Goal: Download file/media

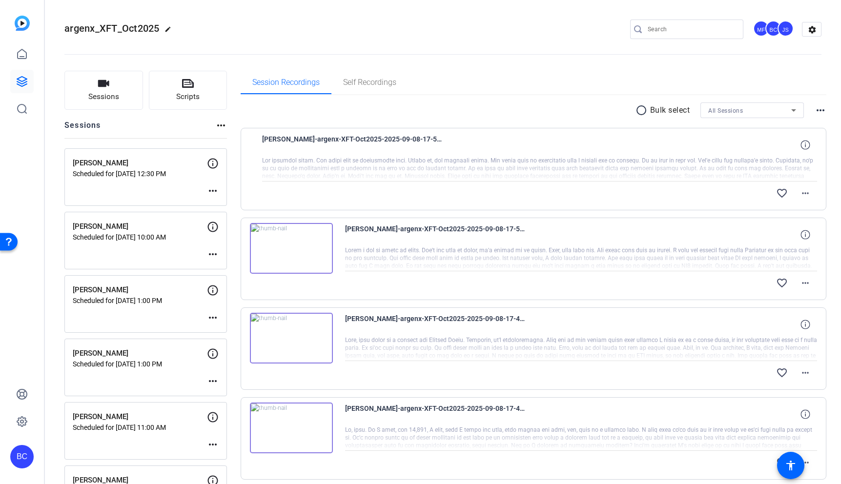
scroll to position [696, 0]
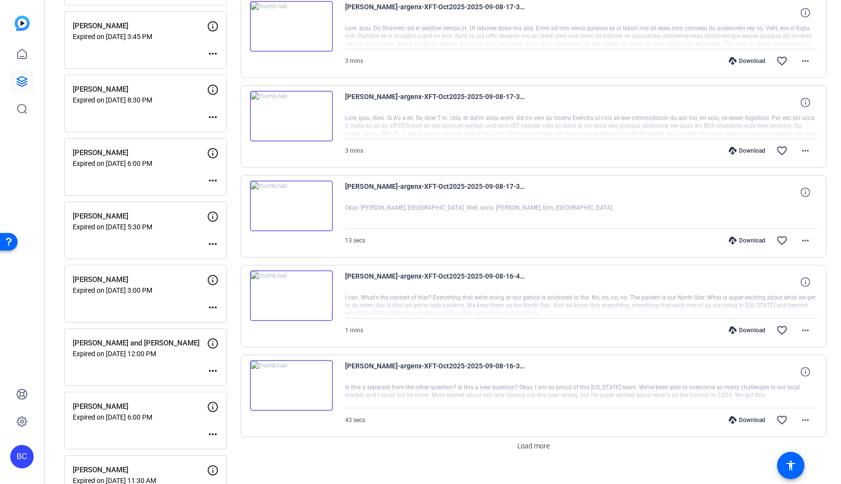
scroll to position [590, 0]
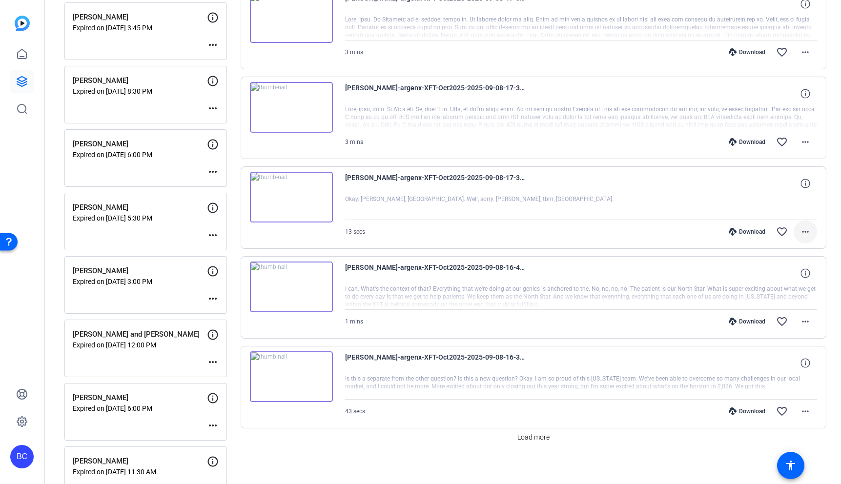
click at [807, 232] on mat-icon "more_horiz" at bounding box center [805, 232] width 12 height 12
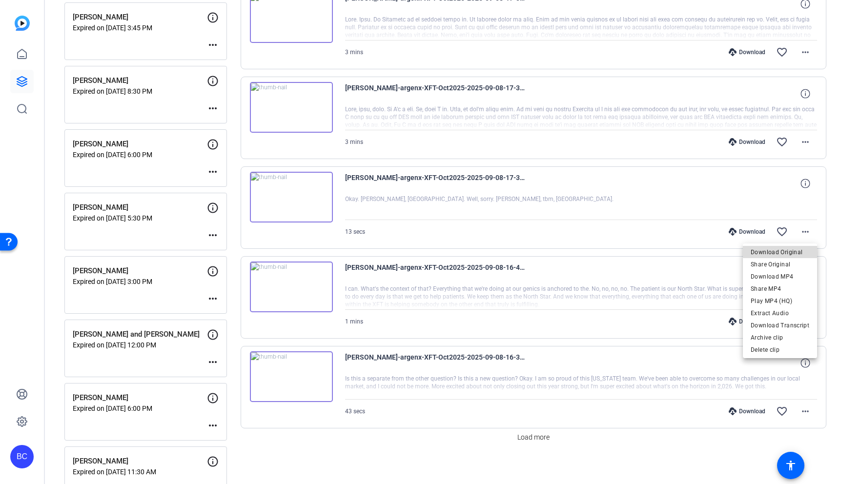
click at [794, 250] on span "Download Original" at bounding box center [780, 252] width 59 height 12
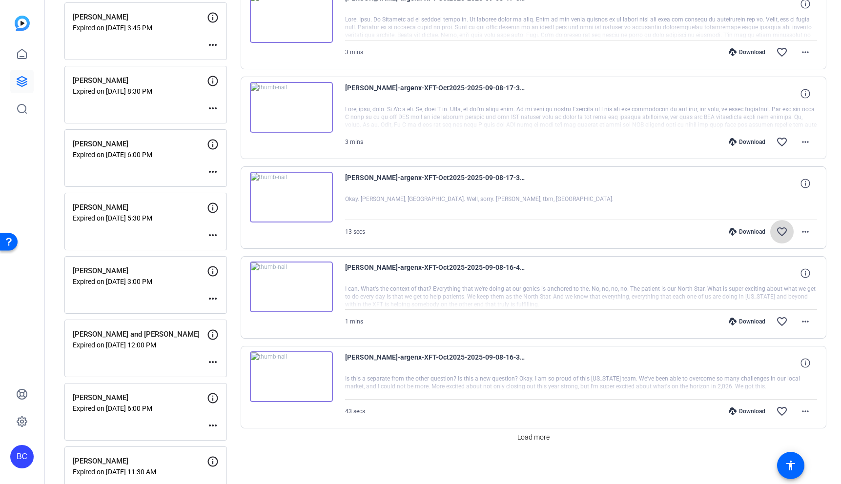
click at [786, 234] on mat-icon "favorite_border" at bounding box center [782, 232] width 12 height 12
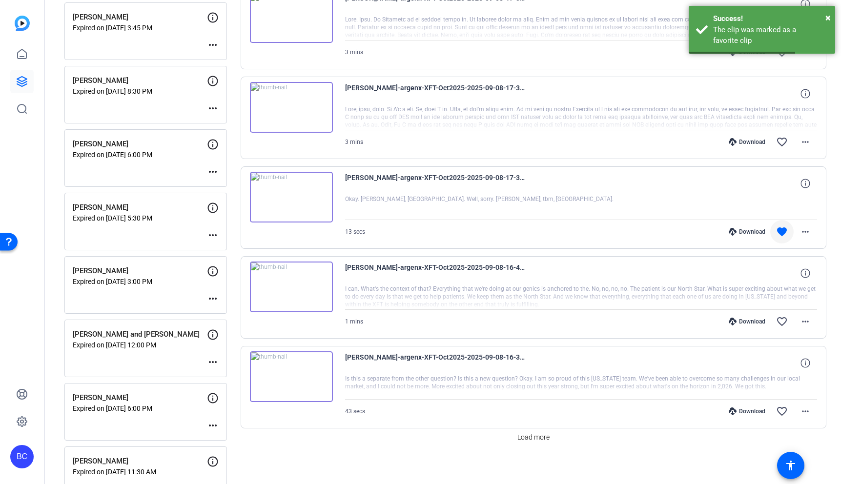
scroll to position [567, 0]
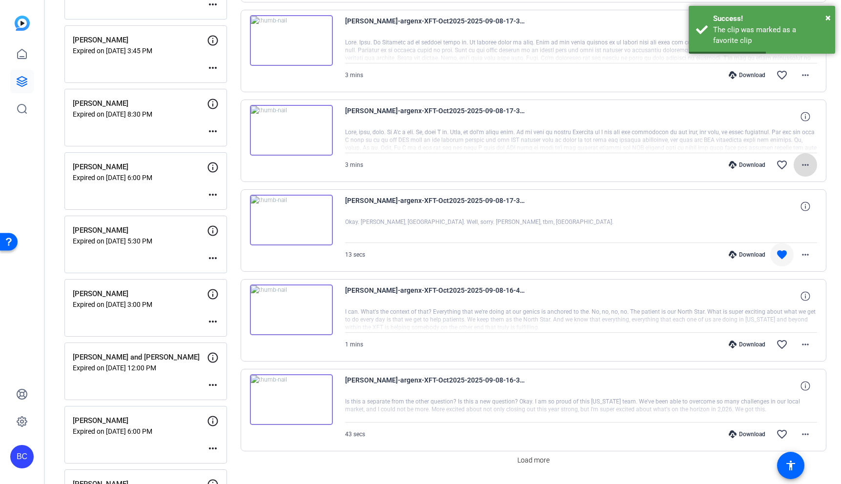
click at [805, 165] on mat-icon "more_horiz" at bounding box center [805, 165] width 12 height 12
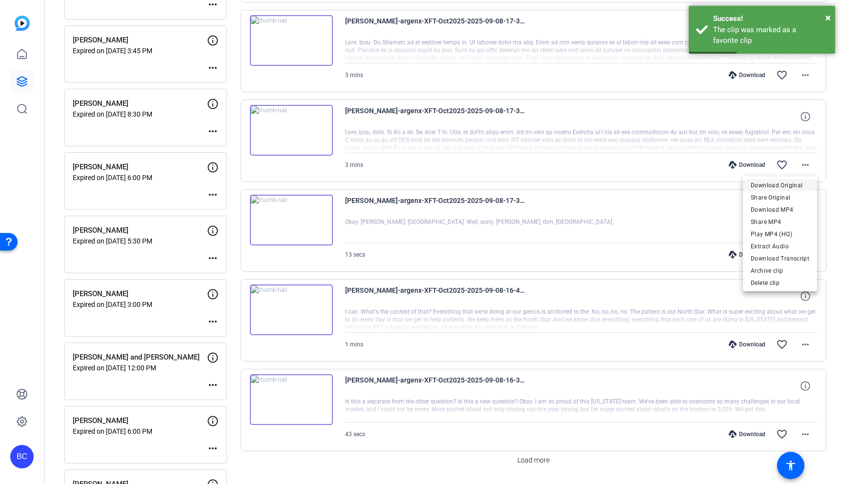
click at [790, 184] on span "Download Original" at bounding box center [780, 186] width 59 height 12
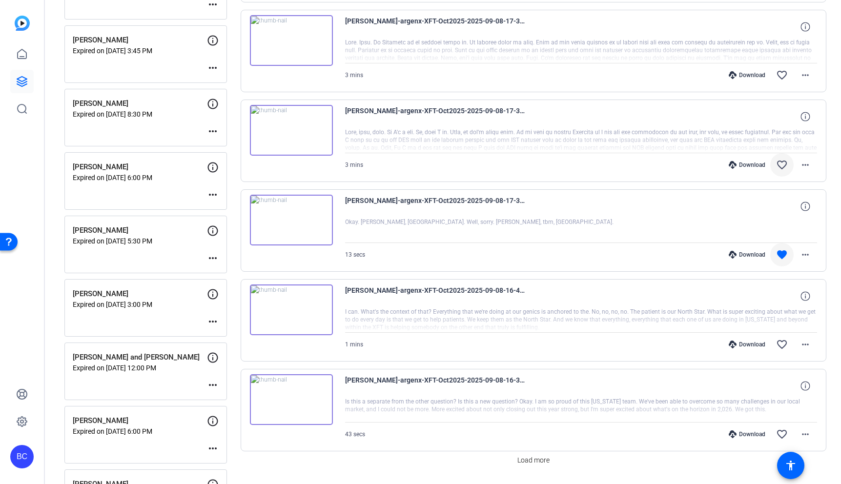
click at [784, 162] on mat-icon "favorite_border" at bounding box center [782, 165] width 12 height 12
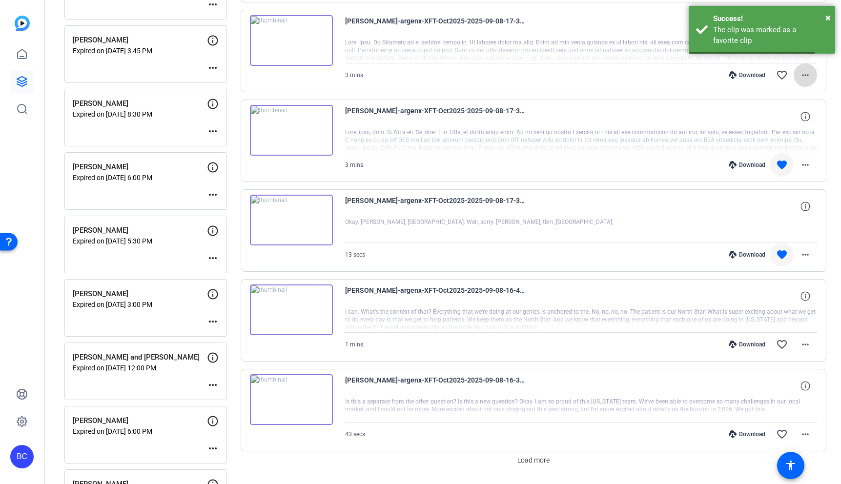
click at [807, 77] on mat-icon "more_horiz" at bounding box center [805, 75] width 12 height 12
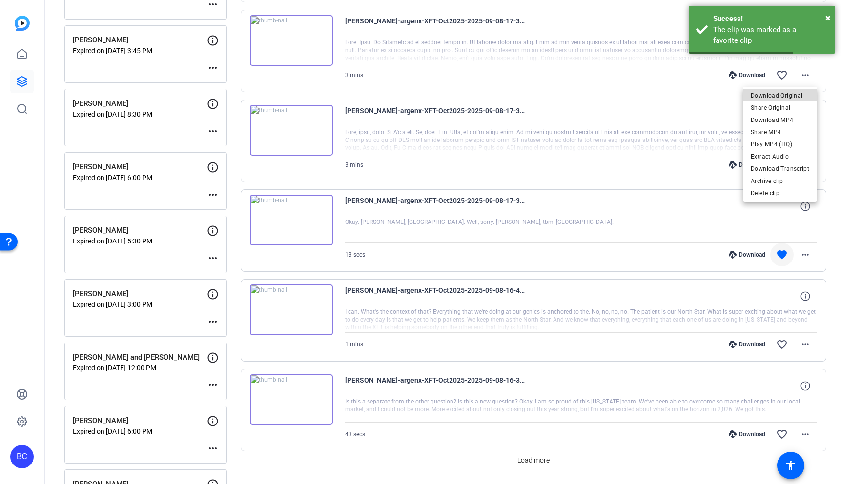
click at [790, 99] on span "Download Original" at bounding box center [780, 96] width 59 height 12
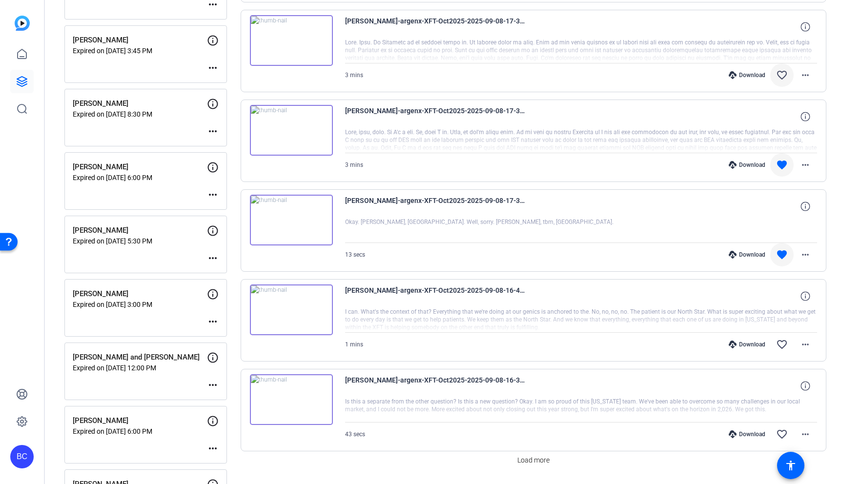
click at [781, 79] on mat-icon "favorite_border" at bounding box center [782, 75] width 12 height 12
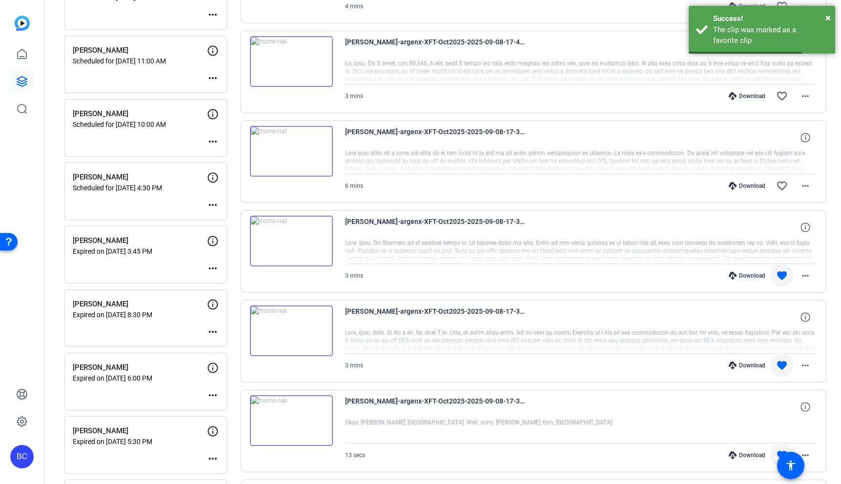
scroll to position [361, 0]
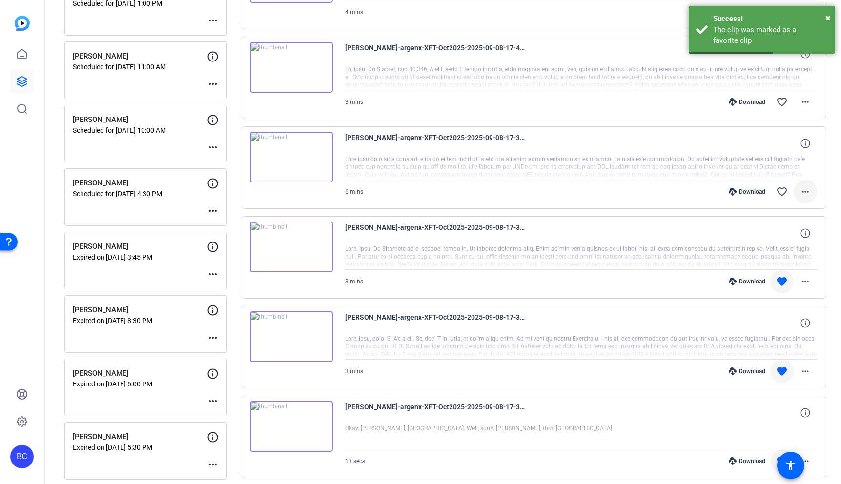
click at [805, 191] on mat-icon "more_horiz" at bounding box center [805, 192] width 12 height 12
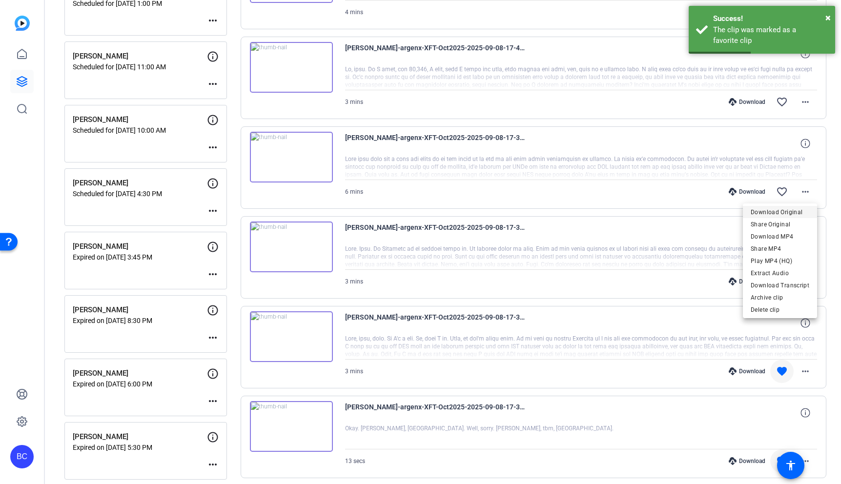
click at [792, 210] on span "Download Original" at bounding box center [780, 212] width 59 height 12
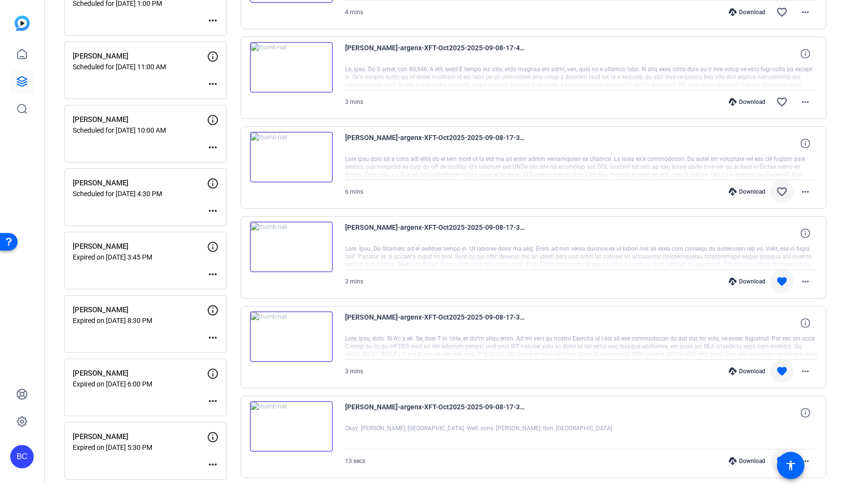
click at [783, 189] on mat-icon "favorite_border" at bounding box center [782, 192] width 12 height 12
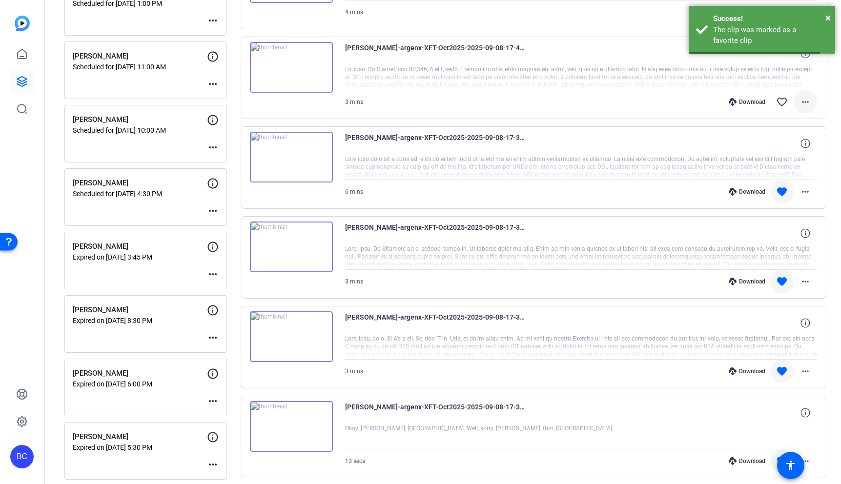
click at [805, 102] on mat-icon "more_horiz" at bounding box center [805, 102] width 12 height 12
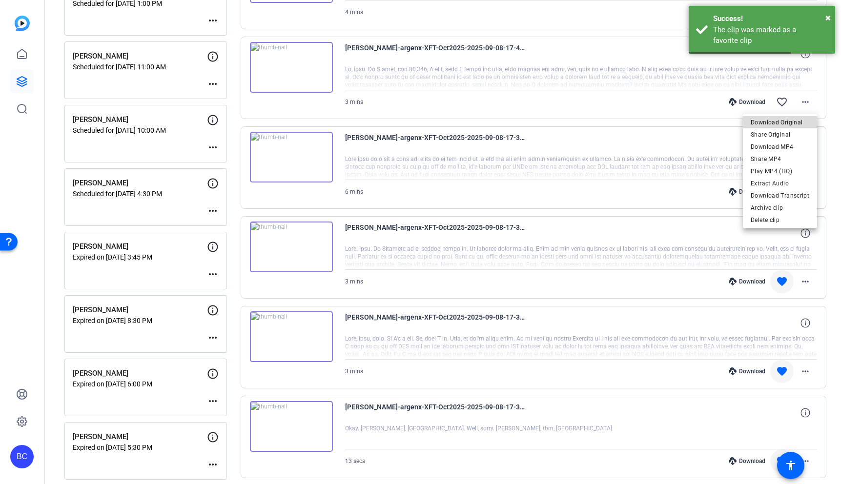
click at [788, 122] on span "Download Original" at bounding box center [780, 123] width 59 height 12
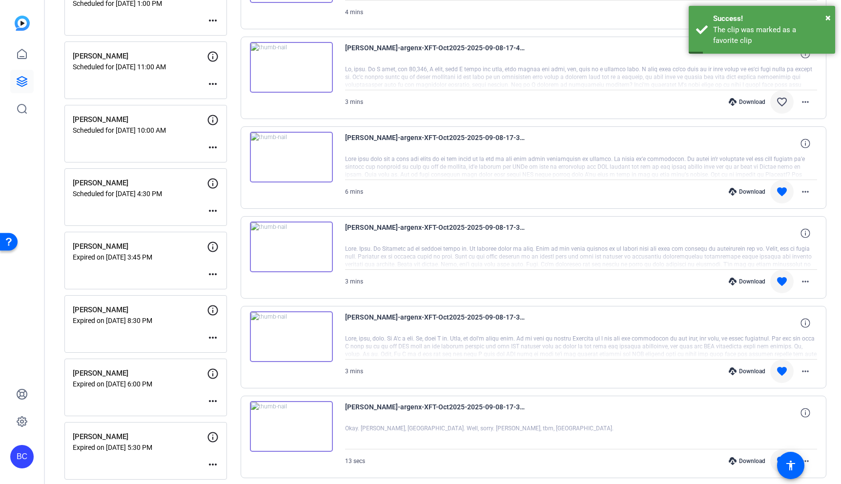
click at [781, 103] on mat-icon "favorite_border" at bounding box center [782, 102] width 12 height 12
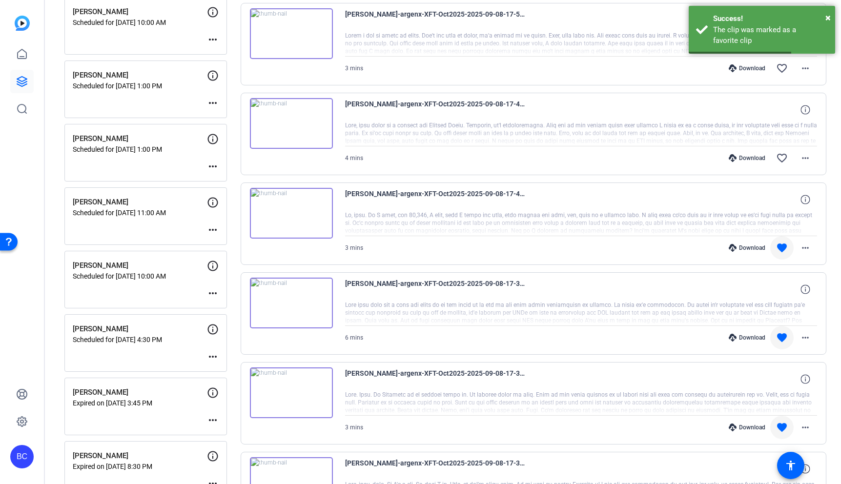
scroll to position [212, 0]
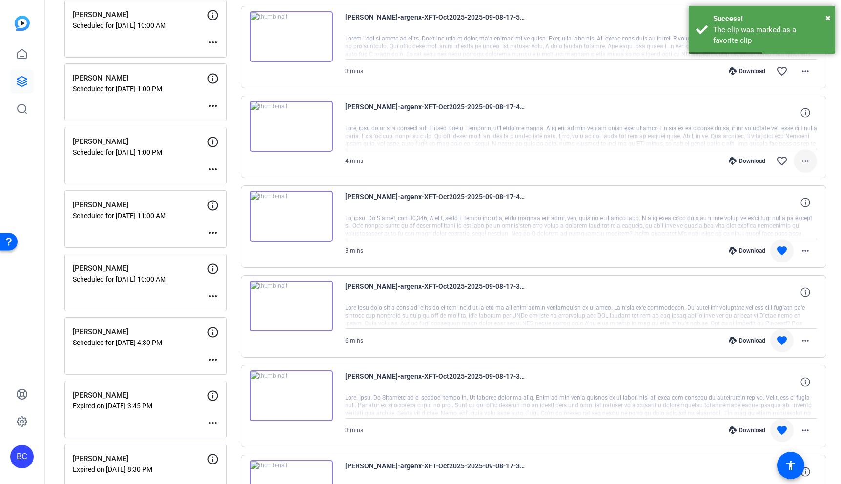
click at [812, 162] on span at bounding box center [805, 160] width 23 height 23
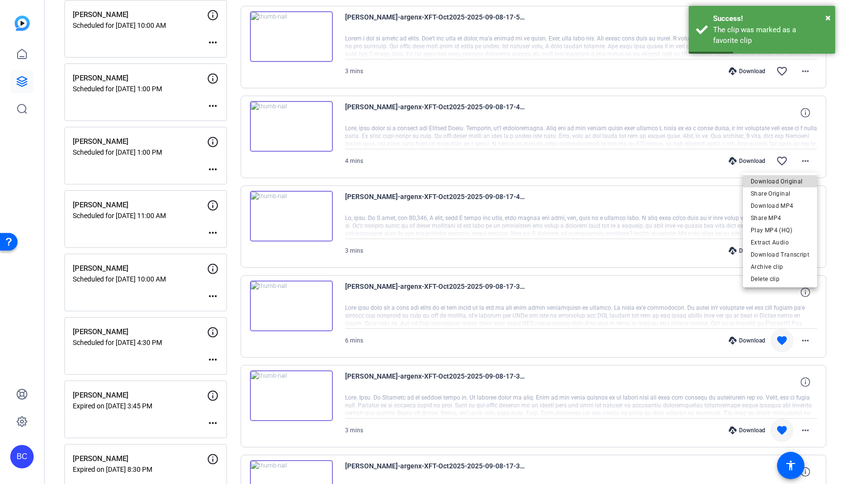
click at [797, 183] on span "Download Original" at bounding box center [780, 182] width 59 height 12
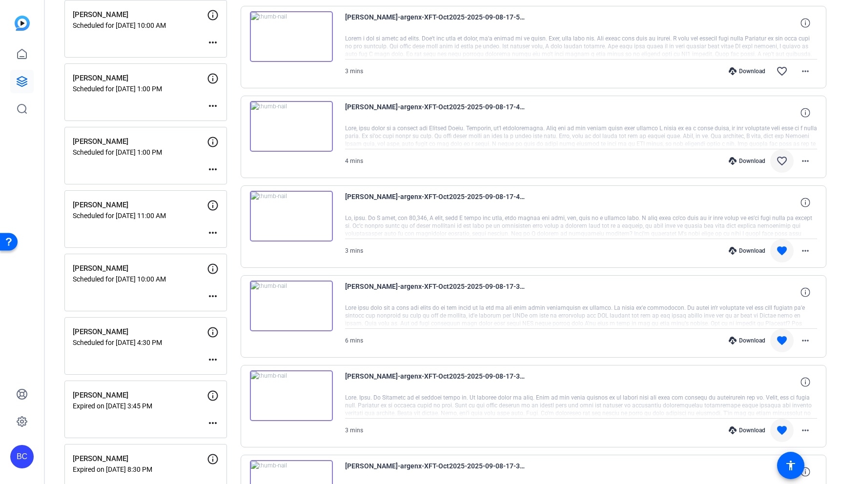
click at [781, 160] on mat-icon "favorite_border" at bounding box center [782, 161] width 12 height 12
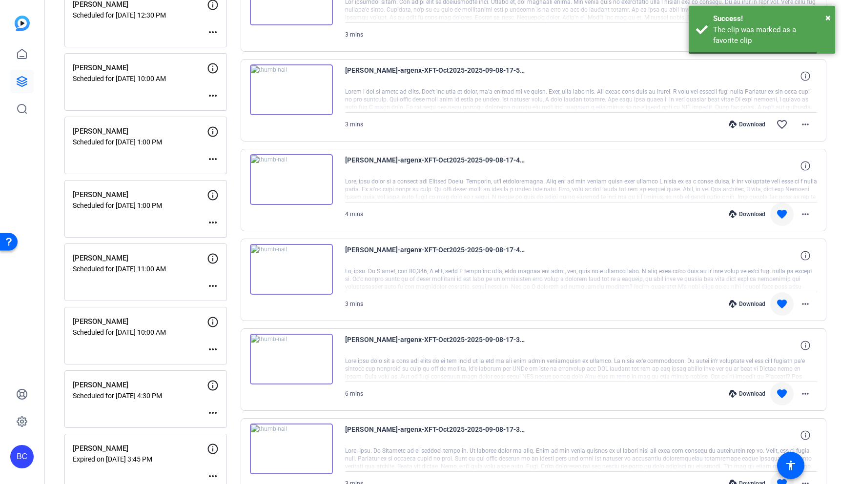
scroll to position [119, 0]
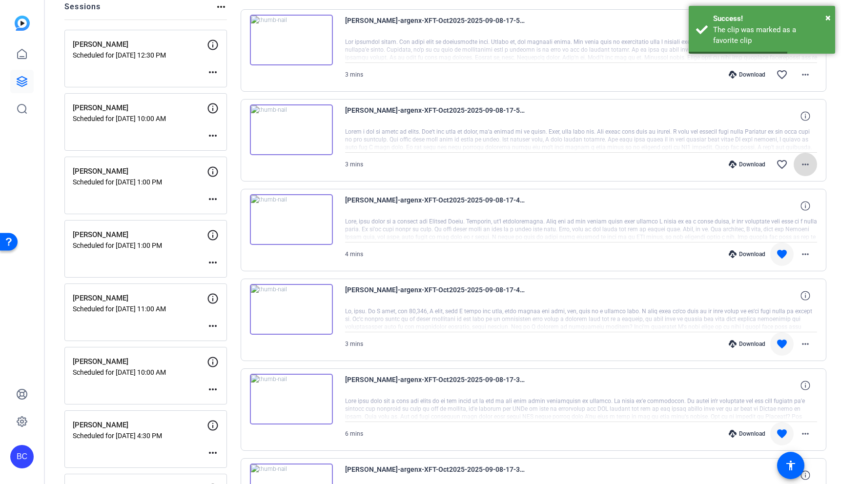
click at [806, 165] on mat-icon "more_horiz" at bounding box center [805, 165] width 12 height 12
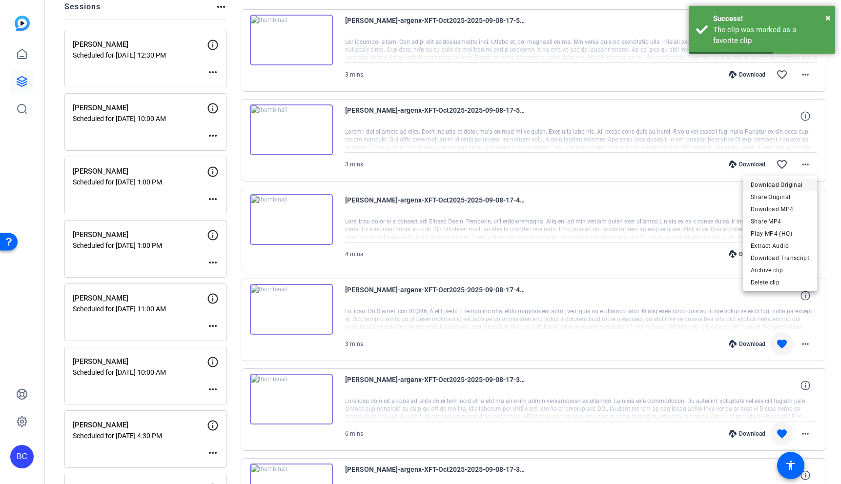
click at [780, 182] on span "Download Original" at bounding box center [780, 185] width 59 height 12
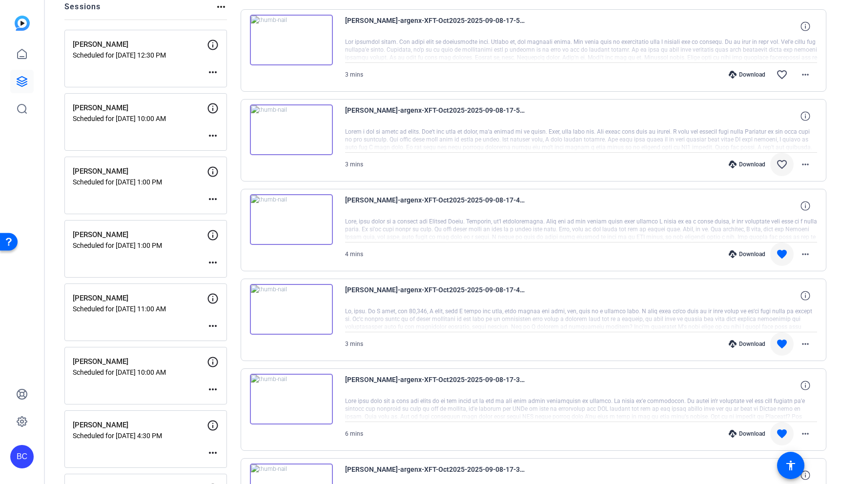
click at [780, 164] on mat-icon "favorite_border" at bounding box center [782, 165] width 12 height 12
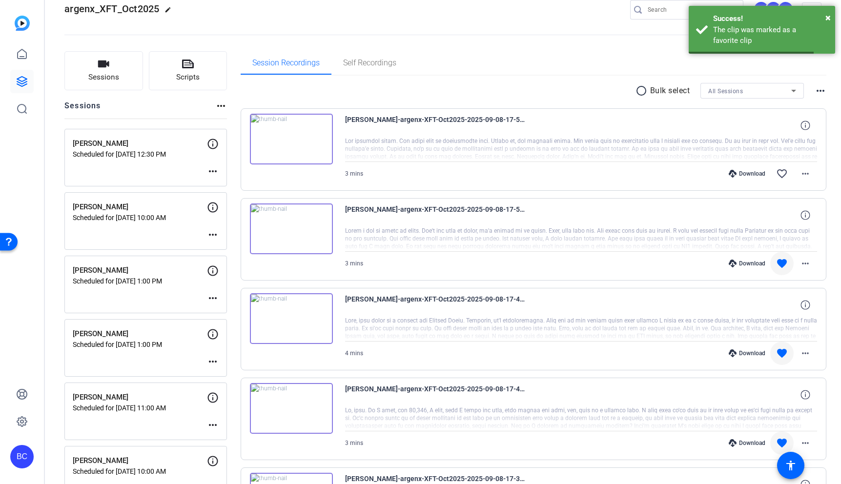
scroll to position [2, 0]
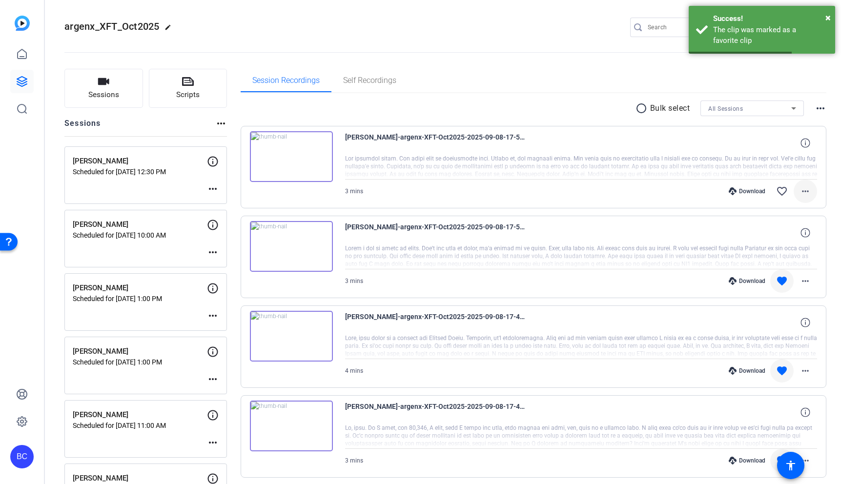
click at [810, 189] on mat-icon "more_horiz" at bounding box center [805, 191] width 12 height 12
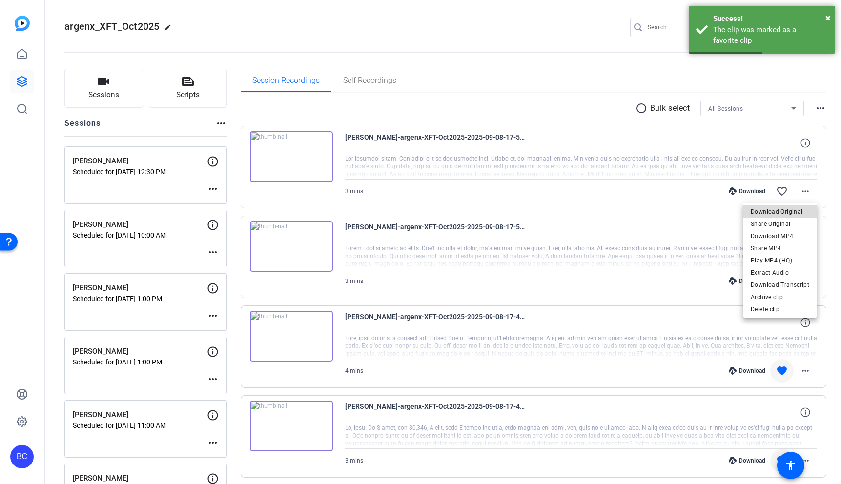
click at [795, 210] on span "Download Original" at bounding box center [780, 212] width 59 height 12
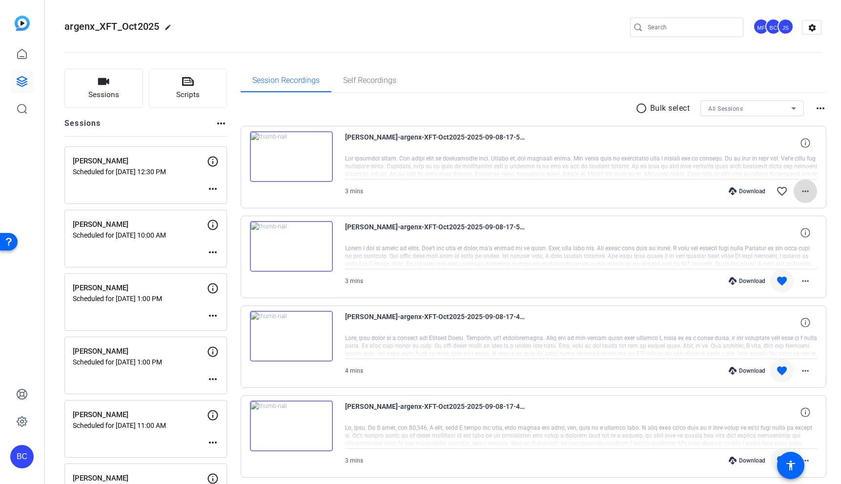
click at [804, 192] on mat-icon "more_horiz" at bounding box center [805, 191] width 12 height 12
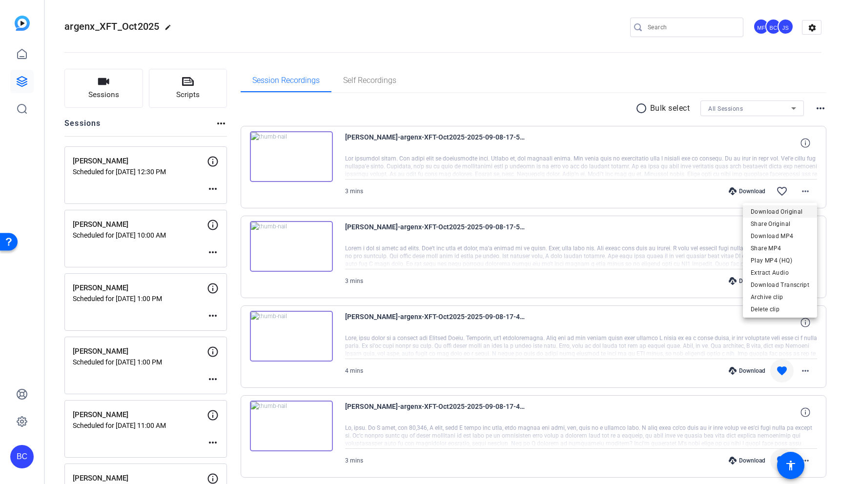
click at [794, 211] on span "Download Original" at bounding box center [780, 212] width 59 height 12
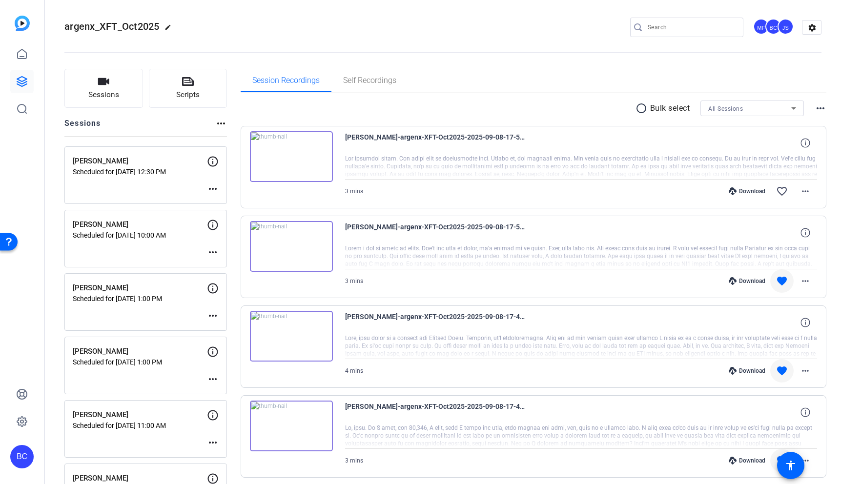
click at [565, 42] on openreel-divider-bar at bounding box center [442, 50] width 757 height 30
click at [781, 194] on mat-icon "favorite_border" at bounding box center [782, 191] width 12 height 12
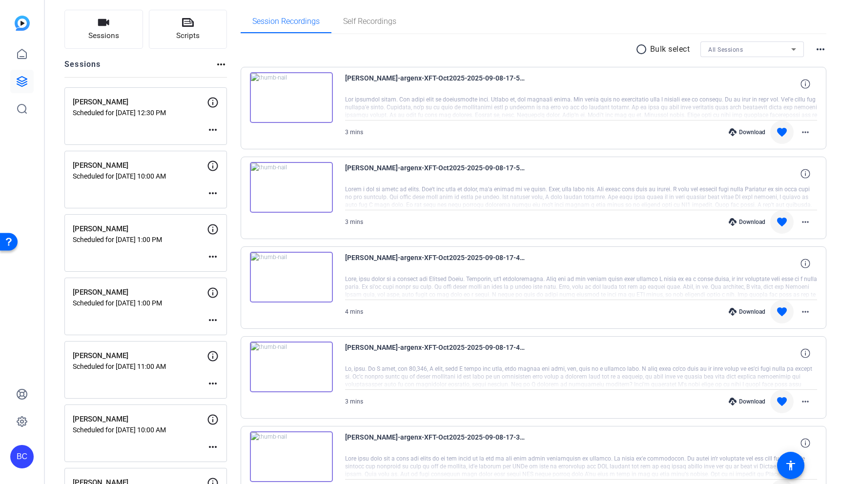
scroll to position [0, 0]
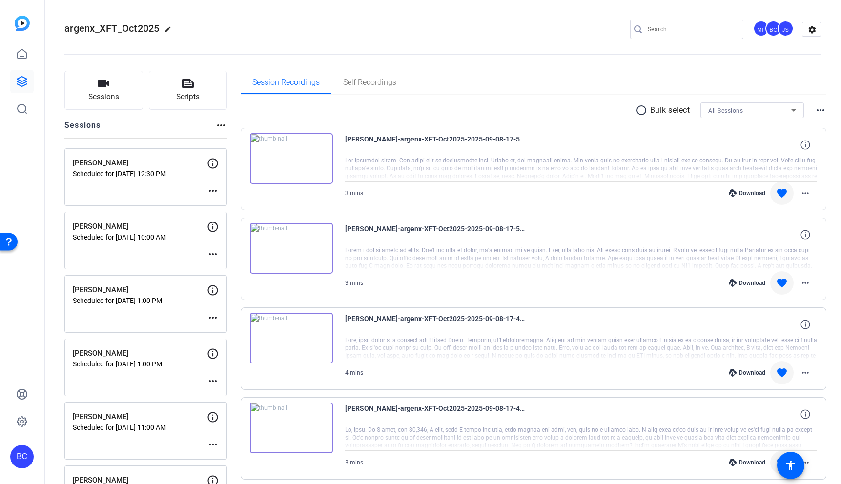
click at [545, 34] on div "argenx_XFT_Oct2025 edit MF BC JS settings" at bounding box center [442, 29] width 757 height 15
